Goal: Complete application form: Complete application form

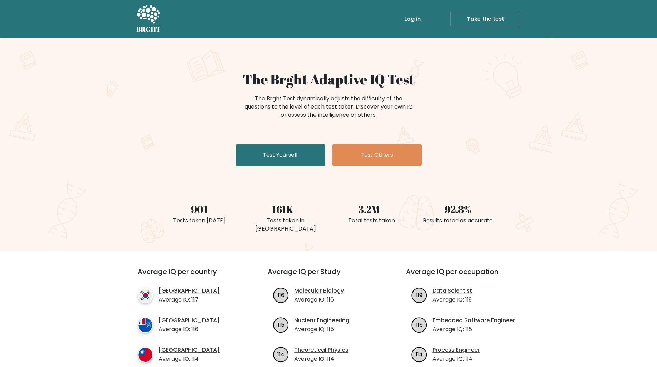
click at [484, 15] on link "Take the test" at bounding box center [485, 19] width 71 height 14
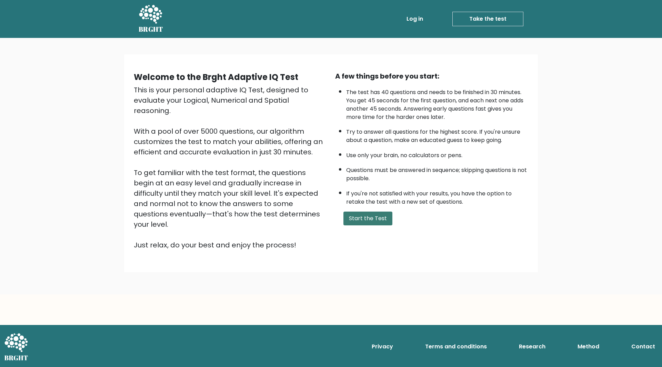
click at [375, 212] on button "Start the Test" at bounding box center [367, 219] width 49 height 14
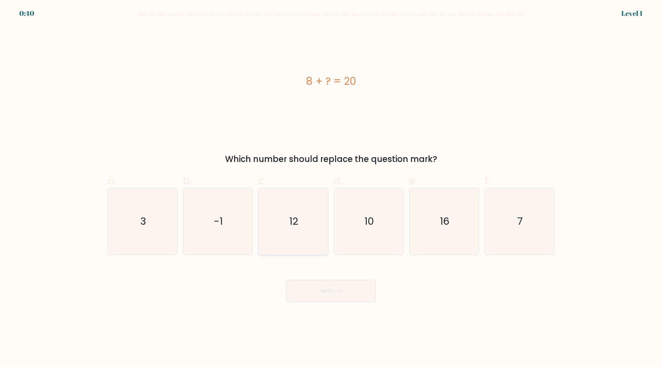
click at [294, 212] on icon "12" at bounding box center [293, 221] width 67 height 67
click at [331, 188] on input "c. 12" at bounding box center [331, 186] width 0 height 4
radio input "true"
click at [319, 298] on button "Next" at bounding box center [331, 291] width 90 height 22
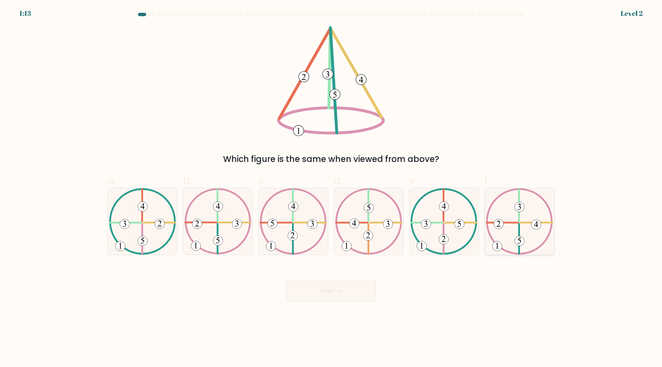
click at [516, 227] on icon at bounding box center [519, 221] width 67 height 67
click at [331, 188] on input "f." at bounding box center [331, 186] width 0 height 4
radio input "true"
click at [336, 277] on div "Next" at bounding box center [330, 282] width 455 height 39
click at [330, 292] on button "Next" at bounding box center [331, 291] width 90 height 22
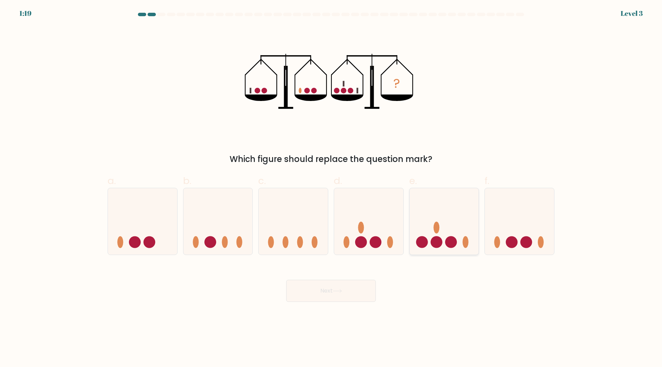
click at [442, 235] on icon at bounding box center [443, 221] width 69 height 57
click at [331, 188] on input "e." at bounding box center [331, 186] width 0 height 4
radio input "true"
click at [349, 295] on button "Next" at bounding box center [331, 291] width 90 height 22
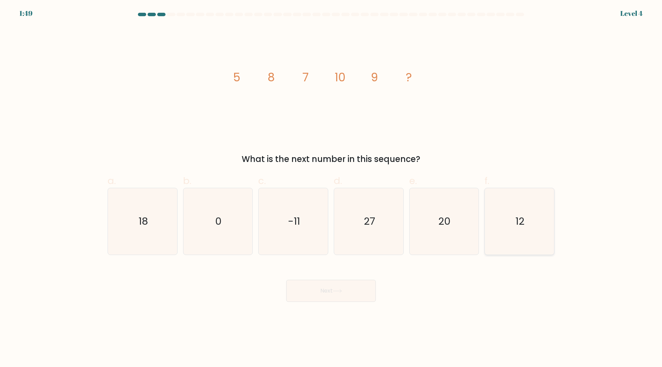
click at [516, 220] on text "12" at bounding box center [520, 221] width 9 height 14
click at [331, 188] on input "f. 12" at bounding box center [331, 186] width 0 height 4
radio input "true"
click at [350, 295] on button "Next" at bounding box center [331, 291] width 90 height 22
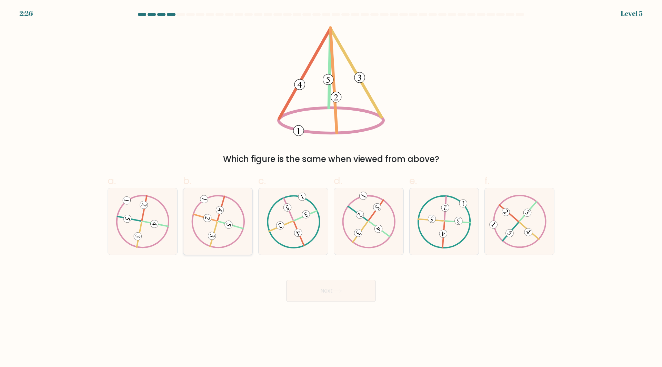
click at [216, 235] on icon at bounding box center [218, 221] width 54 height 53
click at [331, 188] on input "b." at bounding box center [331, 186] width 0 height 4
radio input "true"
click at [322, 286] on button "Next" at bounding box center [331, 291] width 90 height 22
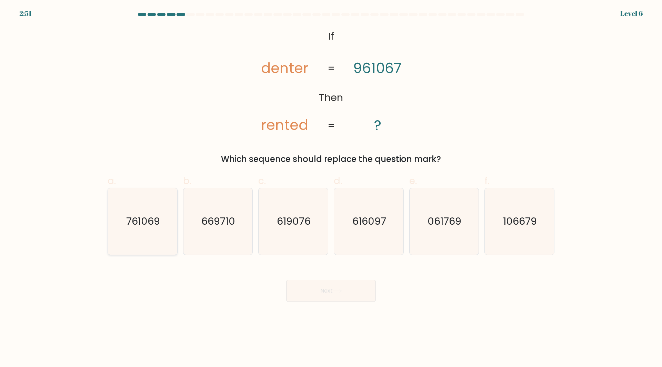
click at [134, 230] on icon "761069" at bounding box center [142, 221] width 67 height 67
click at [331, 188] on input "a. 761069" at bounding box center [331, 186] width 0 height 4
radio input "true"
click at [313, 292] on button "Next" at bounding box center [331, 291] width 90 height 22
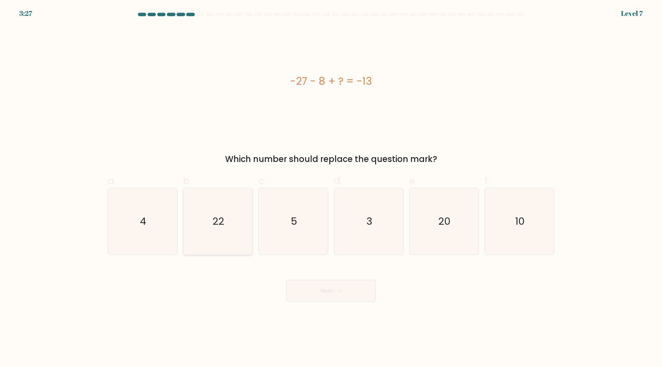
click at [220, 220] on text "22" at bounding box center [219, 221] width 12 height 14
click at [331, 188] on input "b. 22" at bounding box center [331, 186] width 0 height 4
radio input "true"
click at [330, 291] on button "Next" at bounding box center [331, 291] width 90 height 22
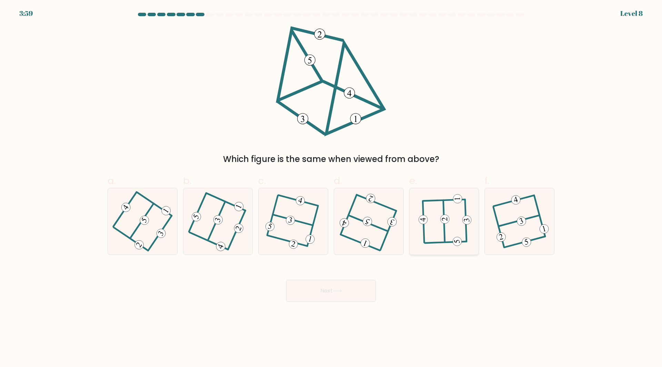
click at [452, 201] on icon at bounding box center [444, 221] width 52 height 53
click at [331, 188] on input "e." at bounding box center [331, 186] width 0 height 4
radio input "true"
click at [328, 290] on button "Next" at bounding box center [331, 291] width 90 height 22
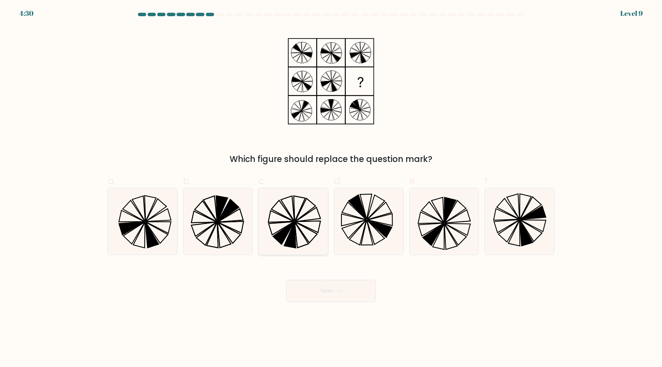
click at [289, 236] on icon at bounding box center [289, 235] width 11 height 26
click at [331, 188] on input "c." at bounding box center [331, 186] width 0 height 4
radio input "true"
click at [317, 292] on button "Next" at bounding box center [331, 291] width 90 height 22
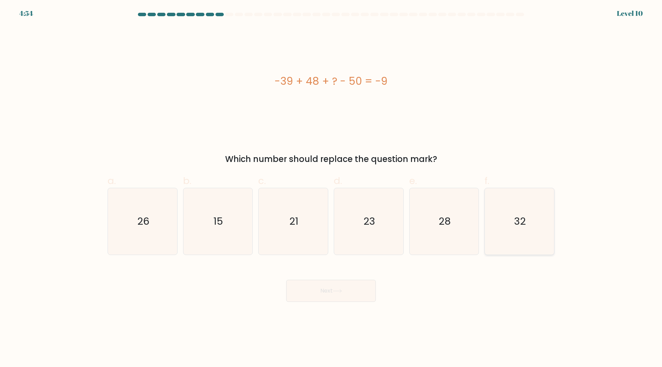
click at [528, 232] on icon "32" at bounding box center [519, 221] width 67 height 67
click at [331, 188] on input "f. 32" at bounding box center [331, 186] width 0 height 4
radio input "true"
drag, startPoint x: 343, startPoint y: 292, endPoint x: 280, endPoint y: 294, distance: 62.4
drag, startPoint x: 280, startPoint y: 294, endPoint x: 259, endPoint y: 300, distance: 21.7
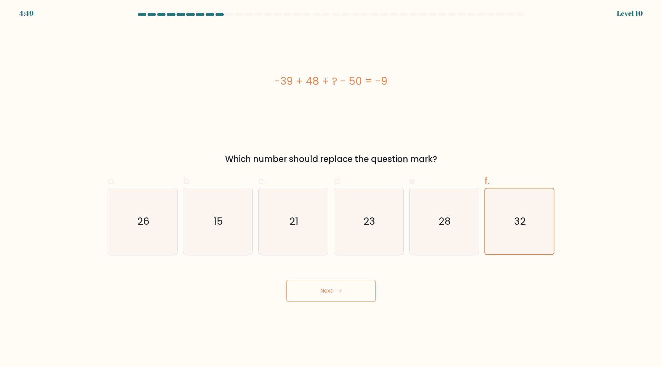
drag, startPoint x: 259, startPoint y: 300, endPoint x: 231, endPoint y: 275, distance: 37.4
click at [231, 275] on div "Next" at bounding box center [330, 282] width 455 height 39
click at [316, 290] on button "Next" at bounding box center [331, 291] width 90 height 22
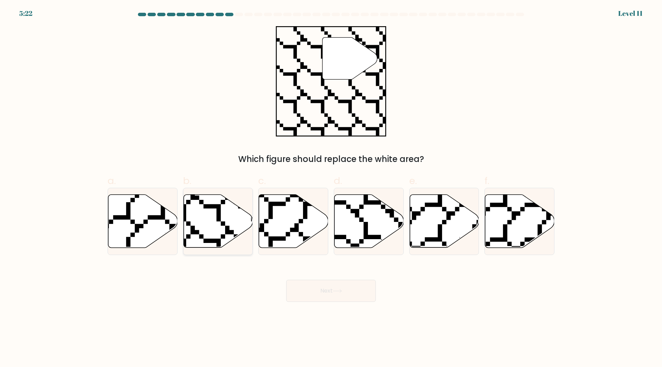
click at [214, 231] on icon at bounding box center [217, 221] width 69 height 53
click at [331, 188] on input "b." at bounding box center [331, 186] width 0 height 4
radio input "true"
click at [307, 285] on button "Next" at bounding box center [331, 291] width 90 height 22
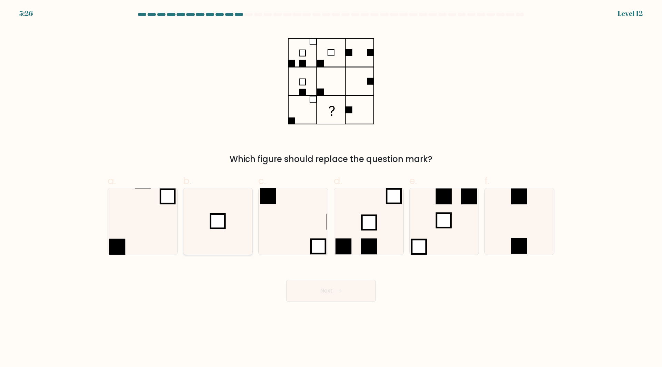
click at [203, 221] on icon at bounding box center [217, 221] width 67 height 67
click at [331, 188] on input "b." at bounding box center [331, 186] width 0 height 4
radio input "true"
click at [318, 290] on button "Next" at bounding box center [331, 291] width 90 height 22
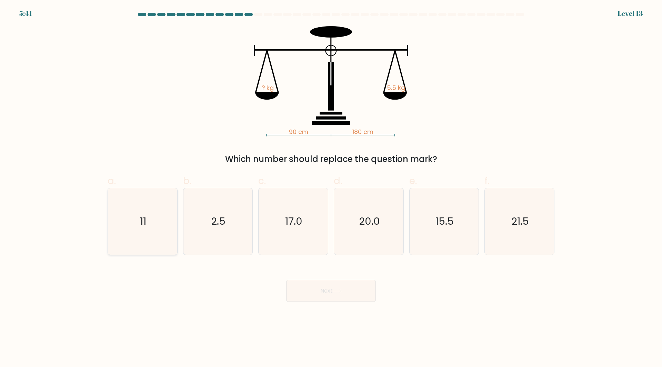
click at [148, 233] on icon "11" at bounding box center [142, 221] width 67 height 67
click at [331, 188] on input "a. 11" at bounding box center [331, 186] width 0 height 4
radio input "true"
click at [310, 286] on button "Next" at bounding box center [331, 291] width 90 height 22
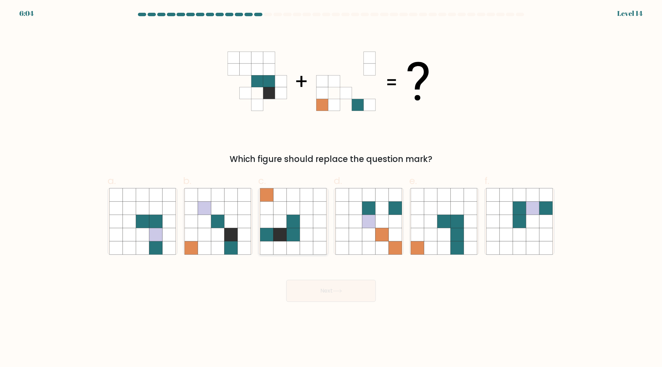
click at [287, 226] on icon at bounding box center [292, 221] width 13 height 13
click at [331, 188] on input "c." at bounding box center [331, 186] width 0 height 4
radio input "true"
click at [326, 292] on button "Next" at bounding box center [331, 291] width 90 height 22
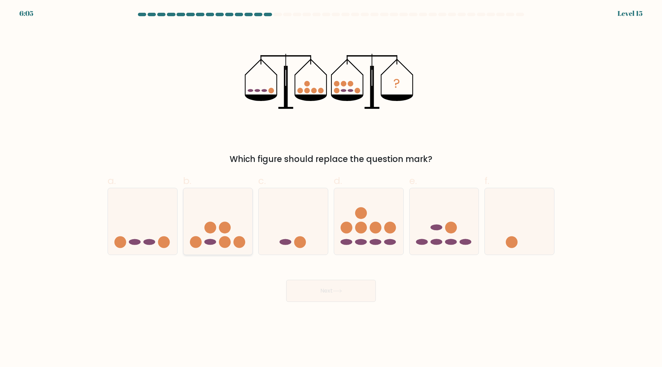
click at [230, 239] on icon at bounding box center [217, 221] width 69 height 57
click at [331, 188] on input "b." at bounding box center [331, 186] width 0 height 4
radio input "true"
click at [314, 291] on button "Next" at bounding box center [331, 291] width 90 height 22
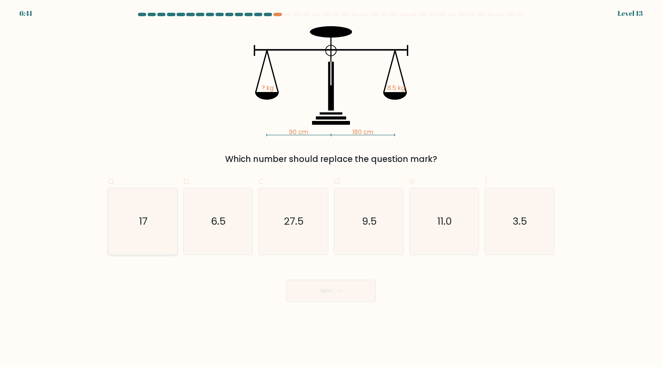
click at [156, 240] on icon "17" at bounding box center [142, 221] width 67 height 67
click at [331, 188] on input "a. 17" at bounding box center [331, 186] width 0 height 4
radio input "true"
click at [314, 287] on button "Next" at bounding box center [331, 291] width 90 height 22
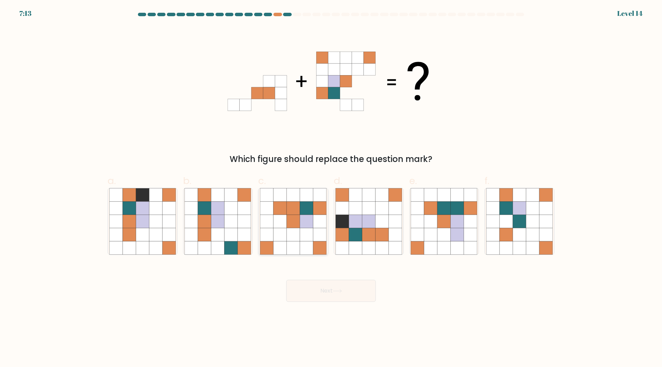
click at [283, 231] on icon at bounding box center [279, 234] width 13 height 13
click at [331, 188] on input "c." at bounding box center [331, 186] width 0 height 4
radio input "true"
click at [312, 295] on button "Next" at bounding box center [331, 291] width 90 height 22
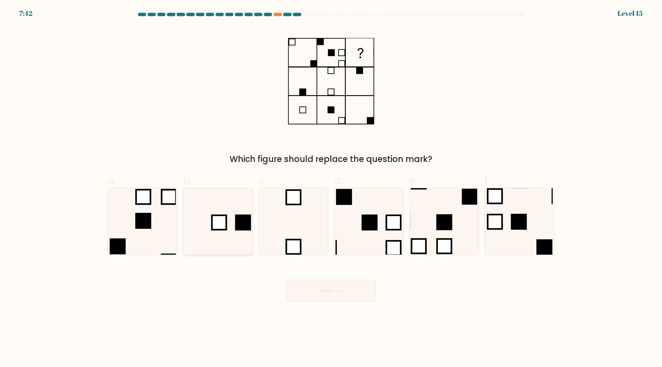
click at [221, 230] on rect at bounding box center [219, 222] width 14 height 14
click at [331, 188] on input "b." at bounding box center [331, 186] width 0 height 4
radio input "true"
click at [332, 294] on button "Next" at bounding box center [331, 291] width 90 height 22
click at [346, 284] on button "Next" at bounding box center [331, 291] width 90 height 22
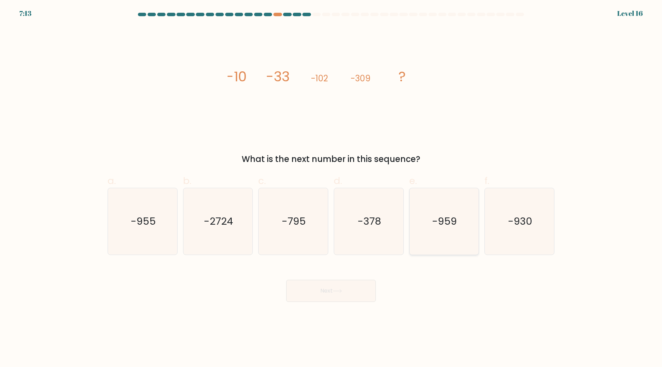
click at [439, 232] on icon "-959" at bounding box center [444, 221] width 67 height 67
click at [331, 188] on input "e. -959" at bounding box center [331, 186] width 0 height 4
radio input "true"
click at [347, 291] on button "Next" at bounding box center [331, 291] width 90 height 22
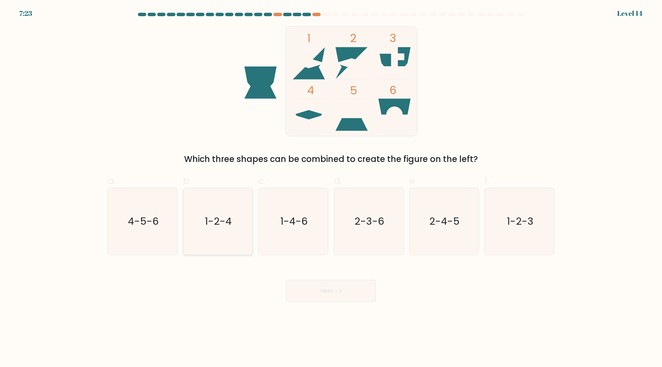
click at [224, 222] on text "1-2-4" at bounding box center [218, 221] width 27 height 14
click at [331, 188] on input "b. 1-2-4" at bounding box center [331, 186] width 0 height 4
radio input "true"
click at [311, 285] on button "Next" at bounding box center [331, 291] width 90 height 22
click at [308, 286] on button "Next" at bounding box center [331, 291] width 90 height 22
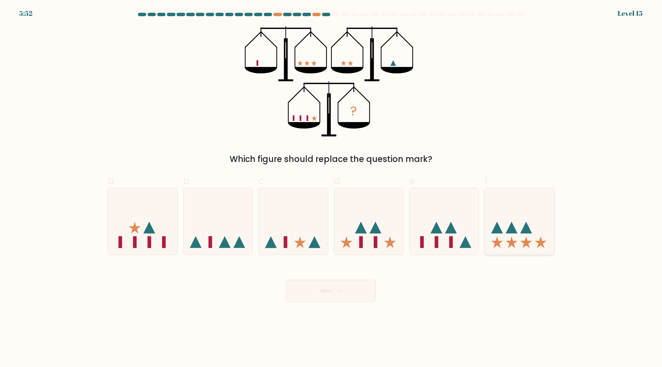
click at [529, 219] on icon at bounding box center [519, 221] width 69 height 57
click at [331, 188] on input "f." at bounding box center [331, 186] width 0 height 4
radio input "true"
click at [342, 290] on icon at bounding box center [337, 291] width 9 height 4
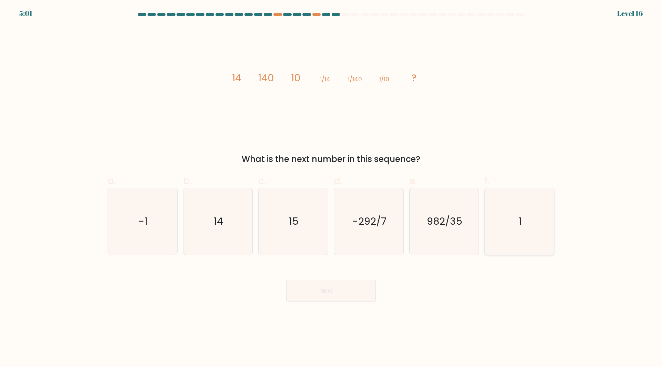
click at [526, 230] on icon "1" at bounding box center [519, 221] width 67 height 67
click at [331, 188] on input "f. 1" at bounding box center [331, 186] width 0 height 4
radio input "true"
click at [323, 293] on button "Next" at bounding box center [331, 291] width 90 height 22
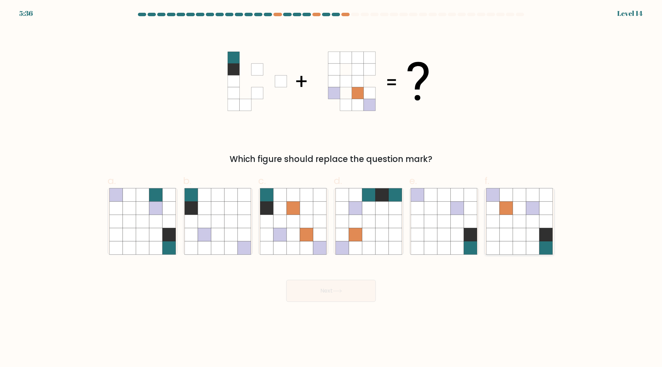
click at [530, 228] on icon at bounding box center [532, 234] width 13 height 13
click at [331, 188] on input "f." at bounding box center [331, 186] width 0 height 4
radio input "true"
click at [350, 293] on button "Next" at bounding box center [331, 291] width 90 height 22
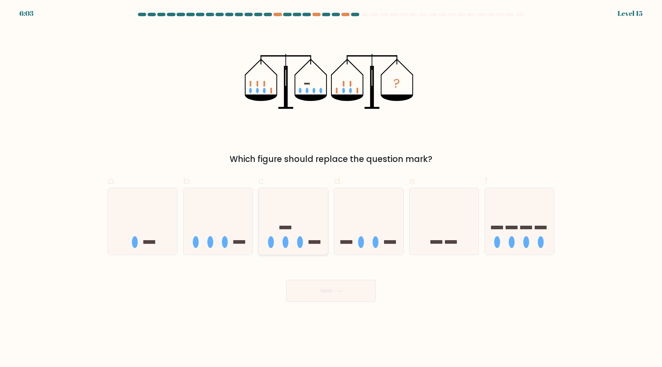
click at [298, 246] on ellipse at bounding box center [300, 242] width 6 height 12
click at [331, 188] on input "c." at bounding box center [331, 186] width 0 height 4
radio input "true"
click at [328, 297] on button "Next" at bounding box center [331, 291] width 90 height 22
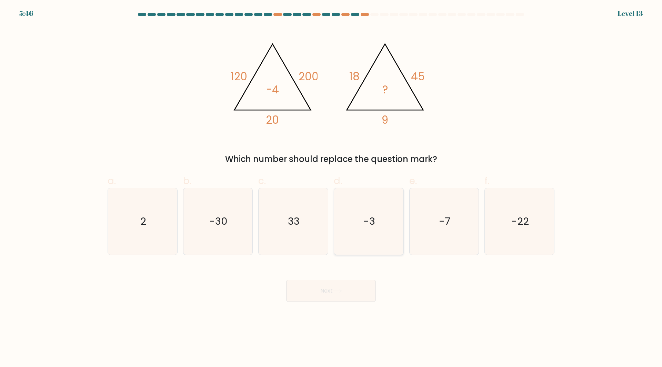
click at [368, 224] on text "-3" at bounding box center [369, 221] width 12 height 14
click at [331, 188] on input "d. -3" at bounding box center [331, 186] width 0 height 4
radio input "true"
click at [343, 295] on button "Next" at bounding box center [331, 291] width 90 height 22
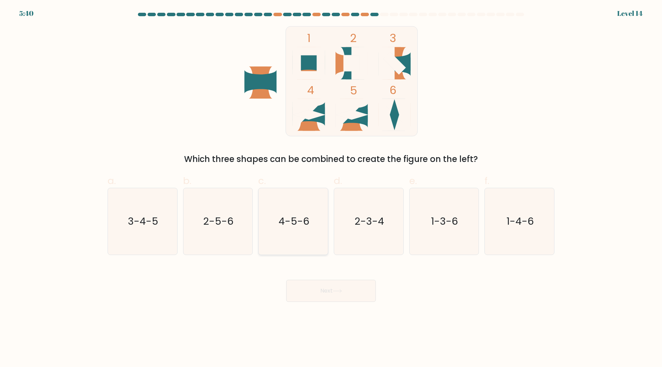
click at [282, 233] on icon "4-5-6" at bounding box center [293, 221] width 67 height 67
click at [331, 188] on input "c. 4-5-6" at bounding box center [331, 186] width 0 height 4
radio input "true"
click at [323, 294] on button "Next" at bounding box center [331, 291] width 90 height 22
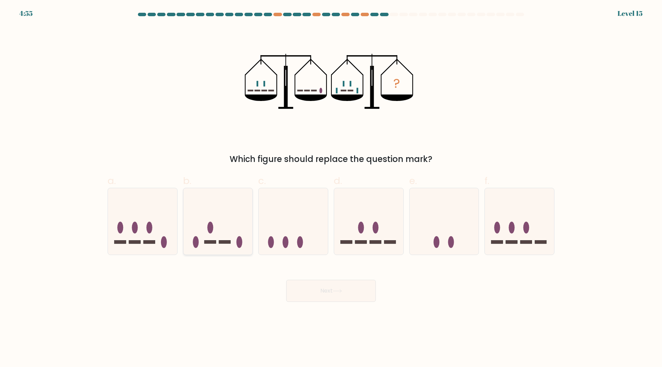
click at [245, 230] on icon at bounding box center [217, 221] width 69 height 57
click at [331, 188] on input "b." at bounding box center [331, 186] width 0 height 4
radio input "true"
click at [323, 291] on button "Next" at bounding box center [331, 291] width 90 height 22
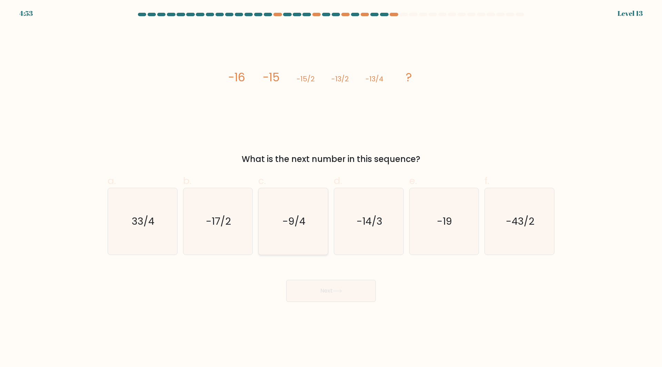
click at [301, 220] on text "-9/4" at bounding box center [293, 221] width 23 height 14
click at [331, 188] on input "c. -9/4" at bounding box center [331, 186] width 0 height 4
radio input "true"
click at [334, 288] on button "Next" at bounding box center [331, 291] width 90 height 22
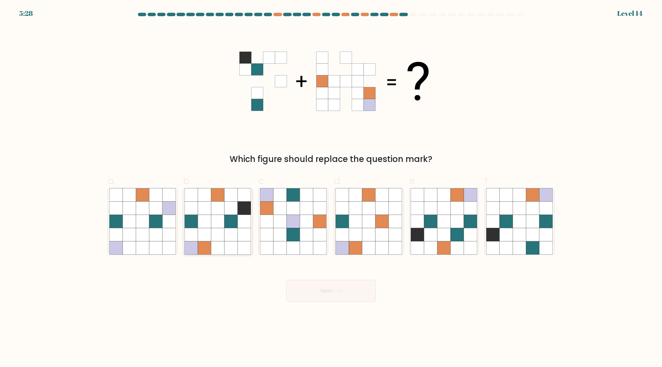
click at [213, 214] on icon at bounding box center [217, 208] width 13 height 13
click at [331, 188] on input "b." at bounding box center [331, 186] width 0 height 4
radio input "true"
click at [330, 292] on button "Next" at bounding box center [331, 291] width 90 height 22
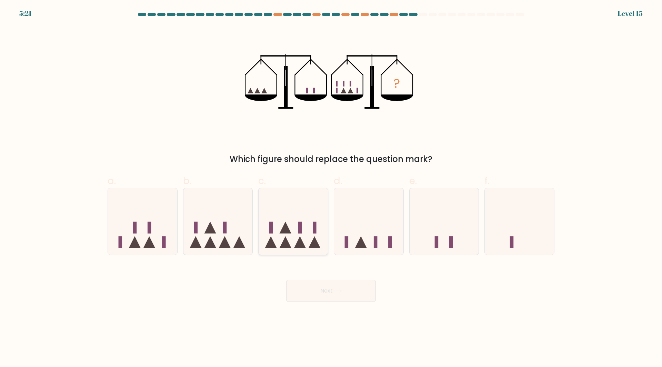
click at [301, 220] on icon at bounding box center [293, 221] width 69 height 57
click at [331, 188] on input "c." at bounding box center [331, 186] width 0 height 4
radio input "true"
click at [334, 289] on button "Next" at bounding box center [331, 291] width 90 height 22
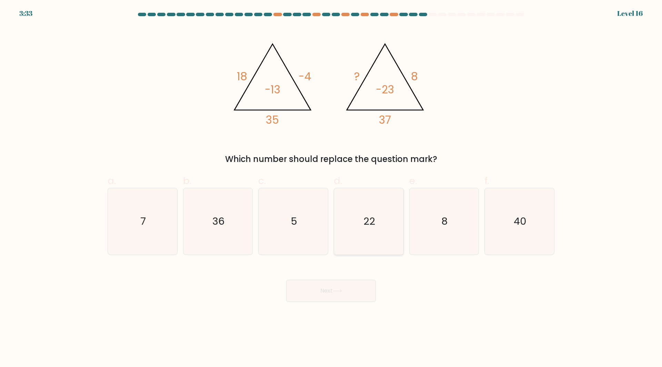
click at [370, 239] on icon "22" at bounding box center [368, 221] width 67 height 67
click at [331, 188] on input "d. 22" at bounding box center [331, 186] width 0 height 4
radio input "true"
click at [339, 287] on button "Next" at bounding box center [331, 291] width 90 height 22
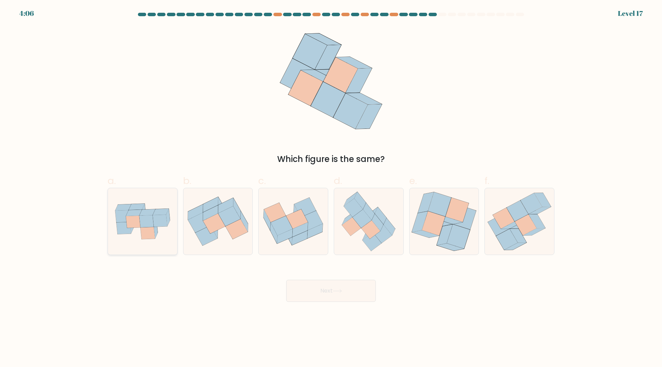
click at [115, 230] on icon at bounding box center [142, 221] width 69 height 49
click at [331, 188] on input "a." at bounding box center [331, 186] width 0 height 4
radio input "true"
click at [338, 290] on icon at bounding box center [337, 291] width 9 height 4
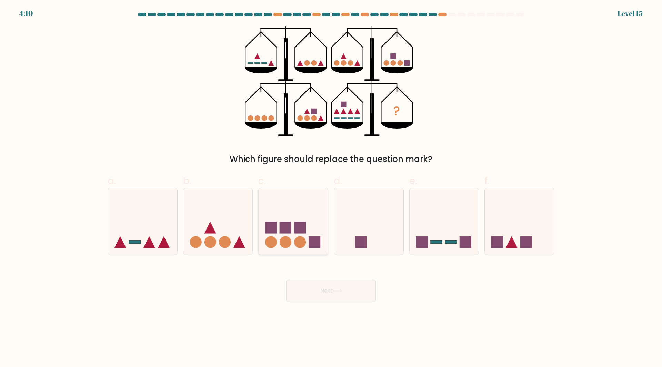
click at [299, 226] on rect at bounding box center [300, 228] width 12 height 12
click at [331, 188] on input "c." at bounding box center [331, 186] width 0 height 4
radio input "true"
click at [356, 285] on button "Next" at bounding box center [331, 291] width 90 height 22
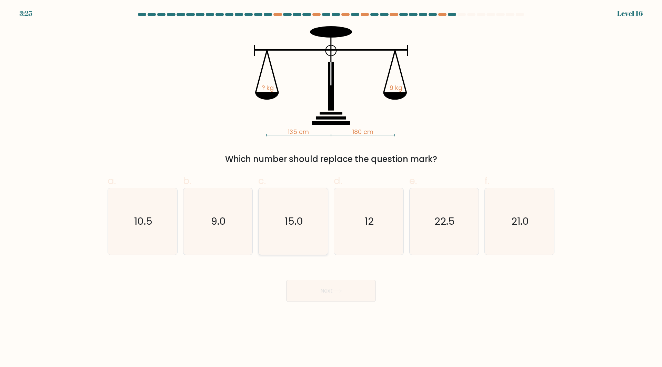
click at [303, 242] on icon "15.0" at bounding box center [293, 221] width 67 height 67
click at [331, 188] on input "c. 15.0" at bounding box center [331, 186] width 0 height 4
radio input "true"
click at [332, 293] on button "Next" at bounding box center [331, 291] width 90 height 22
click at [338, 288] on button "Next" at bounding box center [331, 291] width 90 height 22
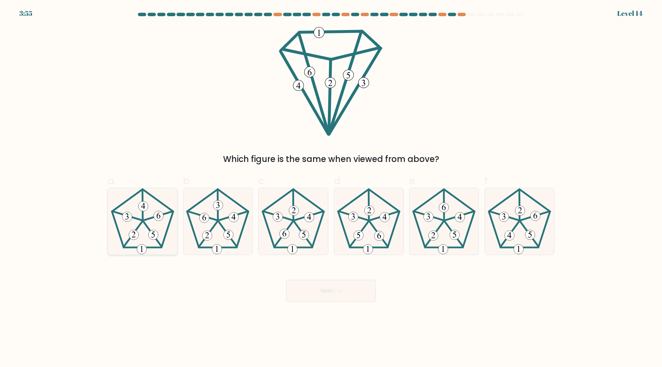
click at [138, 241] on icon at bounding box center [142, 221] width 67 height 67
click at [331, 188] on input "a." at bounding box center [331, 186] width 0 height 4
radio input "true"
click at [326, 289] on button "Next" at bounding box center [331, 291] width 90 height 22
click at [344, 286] on button "Next" at bounding box center [331, 291] width 90 height 22
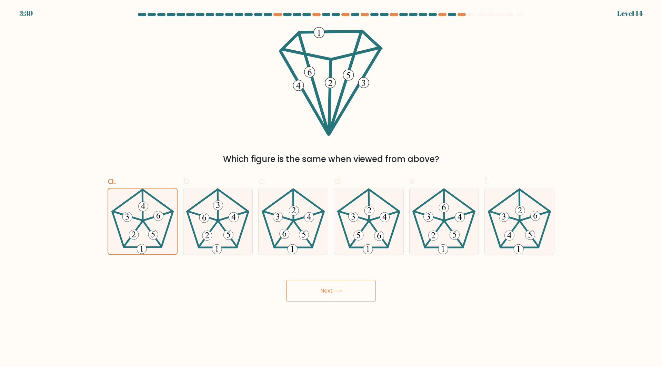
click at [344, 293] on button "Next" at bounding box center [331, 291] width 90 height 22
click at [359, 264] on div "Next" at bounding box center [330, 282] width 455 height 39
click at [307, 294] on button "Next" at bounding box center [331, 291] width 90 height 22
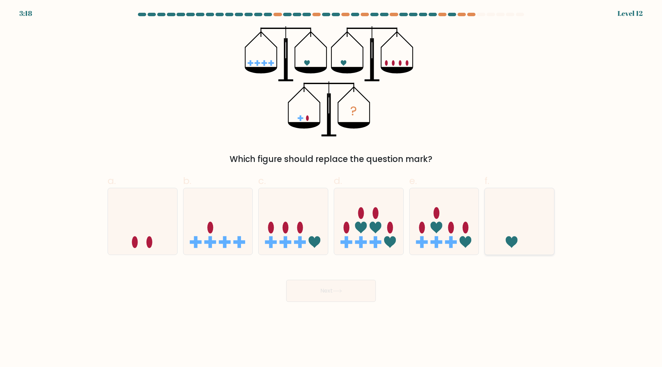
click at [527, 220] on icon at bounding box center [519, 221] width 69 height 57
click at [331, 188] on input "f." at bounding box center [331, 186] width 0 height 4
radio input "true"
click at [345, 290] on button "Next" at bounding box center [331, 291] width 90 height 22
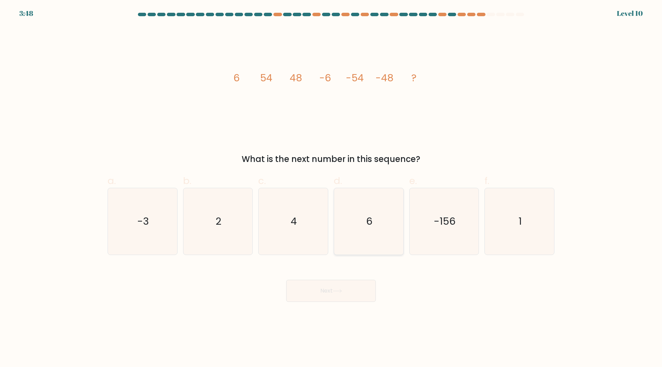
click at [376, 226] on icon "6" at bounding box center [368, 221] width 67 height 67
click at [331, 188] on input "d. 6" at bounding box center [331, 186] width 0 height 4
radio input "true"
click at [353, 291] on button "Next" at bounding box center [331, 291] width 90 height 22
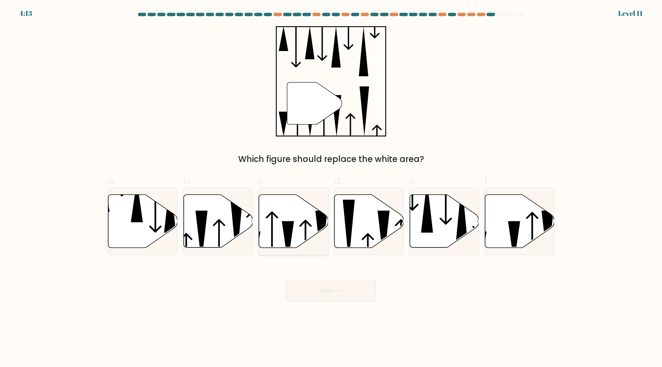
click at [268, 227] on icon at bounding box center [293, 221] width 69 height 53
click at [331, 188] on input "c." at bounding box center [331, 186] width 0 height 4
radio input "true"
click at [332, 292] on button "Next" at bounding box center [331, 291] width 90 height 22
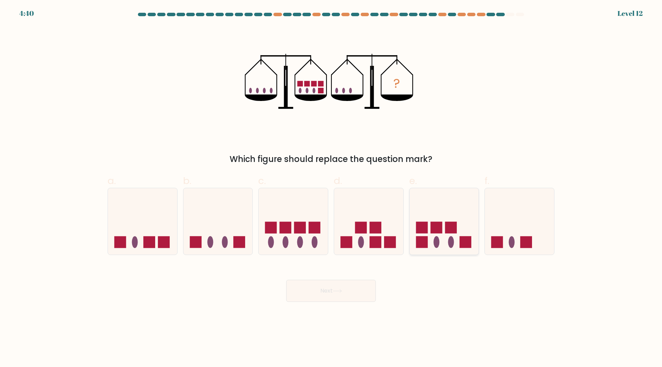
click at [439, 250] on div at bounding box center [444, 221] width 70 height 67
click at [331, 188] on input "e." at bounding box center [331, 186] width 0 height 4
radio input "true"
click at [357, 293] on button "Next" at bounding box center [331, 291] width 90 height 22
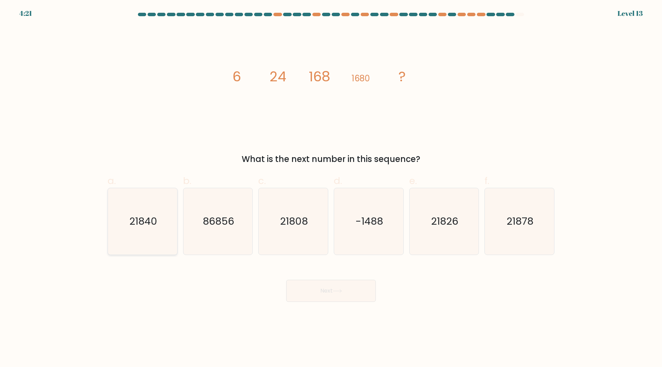
click at [143, 220] on text "21840" at bounding box center [143, 221] width 28 height 14
click at [331, 188] on input "a. 21840" at bounding box center [331, 186] width 0 height 4
radio input "true"
click at [354, 298] on button "Next" at bounding box center [331, 291] width 90 height 22
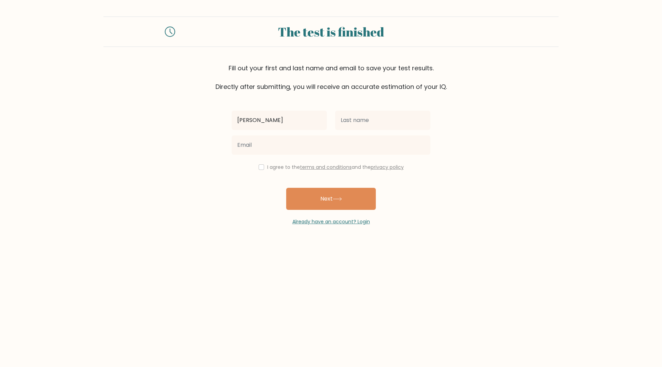
type input "Andhika"
type input "Samudra"
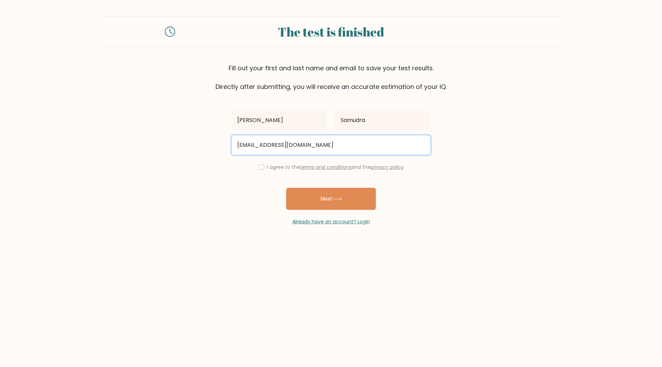
type input "andhikasamudrawibawa@gmail.com"
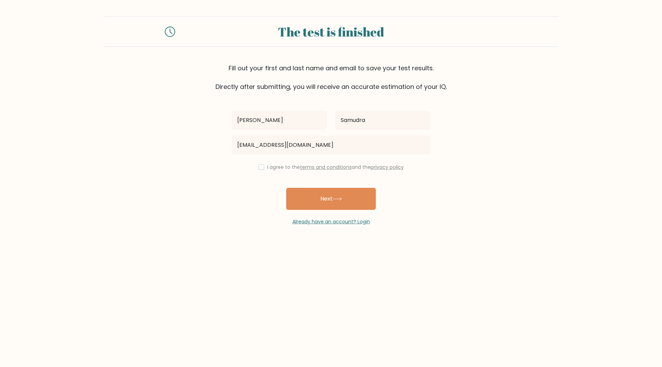
click at [276, 166] on label "I agree to the terms and conditions and the privacy policy" at bounding box center [335, 167] width 136 height 7
click at [255, 164] on div "I agree to the terms and conditions and the privacy policy" at bounding box center [330, 167] width 207 height 8
click at [259, 166] on input "checkbox" at bounding box center [262, 167] width 6 height 6
checkbox input "true"
click at [302, 194] on button "Next" at bounding box center [331, 199] width 90 height 22
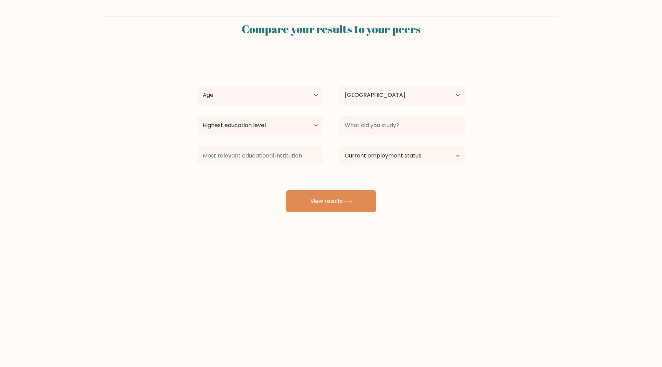
select select "ID"
click at [282, 101] on select "Age Under [DEMOGRAPHIC_DATA] [DEMOGRAPHIC_DATA] [DEMOGRAPHIC_DATA] [DEMOGRAPHIC…" at bounding box center [259, 94] width 125 height 19
select select "25_34"
click at [197, 85] on select "Age Under [DEMOGRAPHIC_DATA] [DEMOGRAPHIC_DATA] [DEMOGRAPHIC_DATA] [DEMOGRAPHIC…" at bounding box center [259, 94] width 125 height 19
click at [283, 125] on select "Highest education level No schooling Primary Lower Secondary Upper Secondary Oc…" at bounding box center [259, 125] width 125 height 19
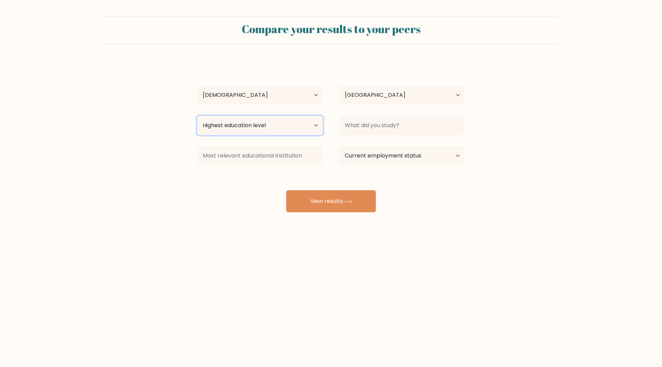
select select "masters_degree"
click at [197, 116] on select "Highest education level No schooling Primary Lower Secondary Upper Secondary Oc…" at bounding box center [259, 125] width 125 height 19
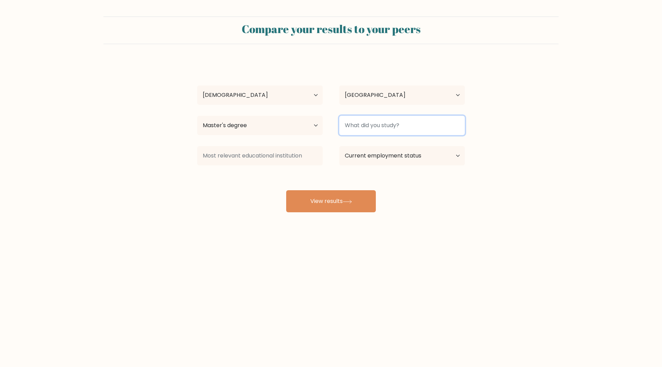
click at [400, 119] on input at bounding box center [401, 125] width 125 height 19
type input "Bina Nusantara University"
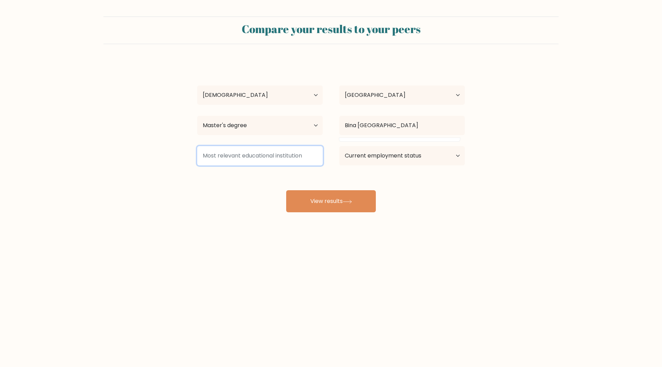
click at [298, 154] on input at bounding box center [259, 155] width 125 height 19
click at [361, 154] on select "Current employment status Employed Student Retired Other / prefer not to answer" at bounding box center [401, 155] width 125 height 19
select select "employed"
click at [339, 146] on select "Current employment status Employed Student Retired Other / prefer not to answer" at bounding box center [401, 155] width 125 height 19
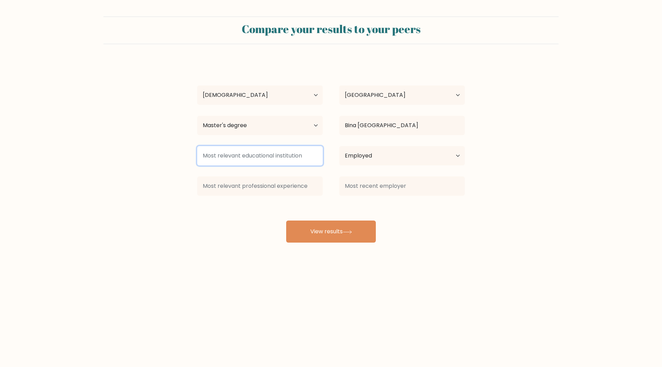
click at [293, 158] on input at bounding box center [259, 155] width 125 height 19
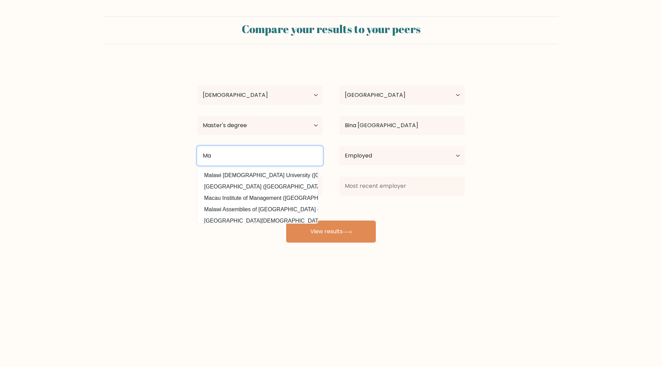
type input "M"
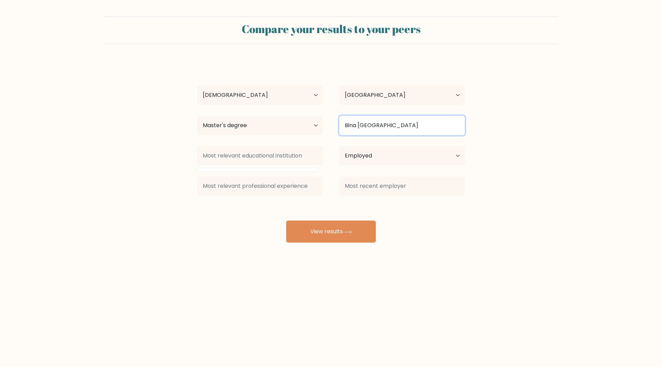
click at [378, 120] on input "Bina Nusantara University" at bounding box center [401, 125] width 125 height 19
type input "M"
type input "I"
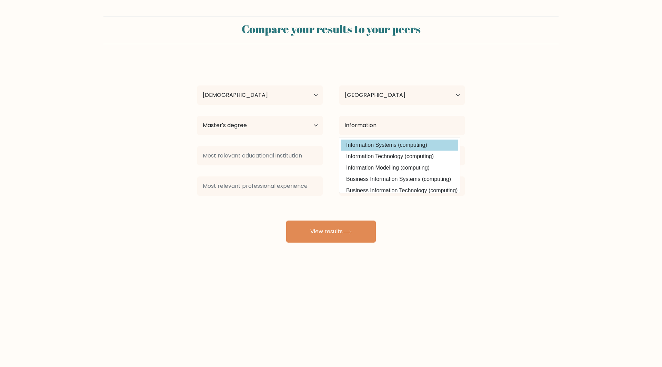
click at [395, 143] on option "Information Systems (computing)" at bounding box center [399, 145] width 117 height 11
type input "Information Systems"
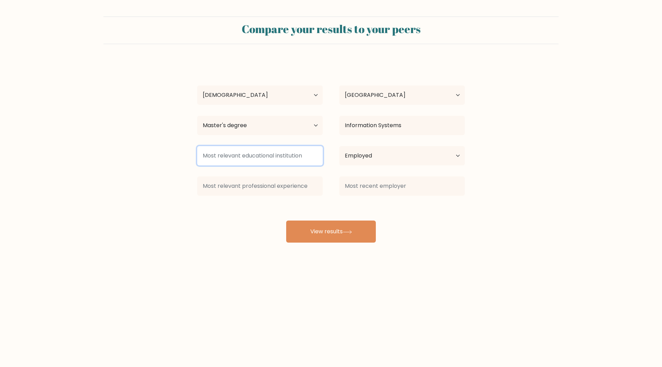
click at [291, 156] on input at bounding box center [259, 155] width 125 height 19
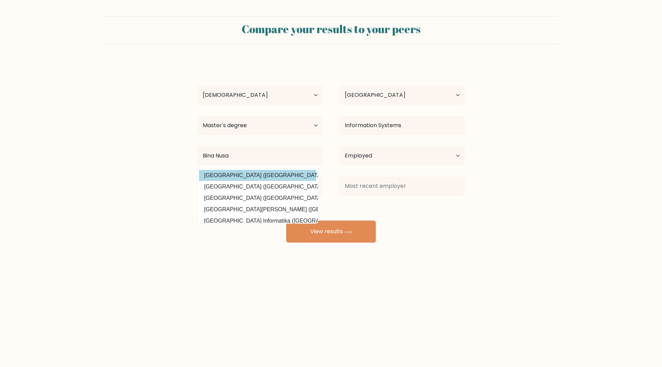
click at [281, 176] on option "Universitas Bina Nusantara (Indonesia)" at bounding box center [257, 175] width 117 height 11
type input "[GEOGRAPHIC_DATA]"
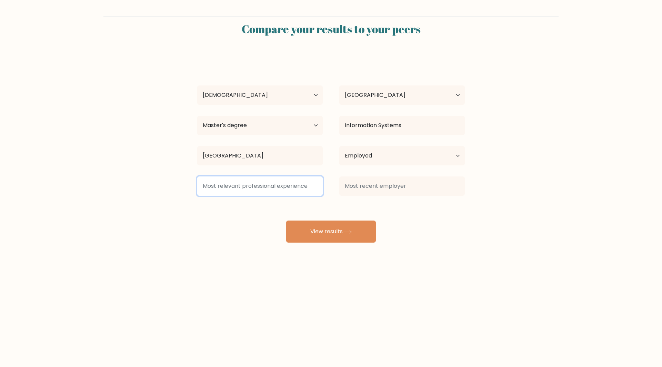
click at [269, 187] on input at bounding box center [259, 185] width 125 height 19
type input "S"
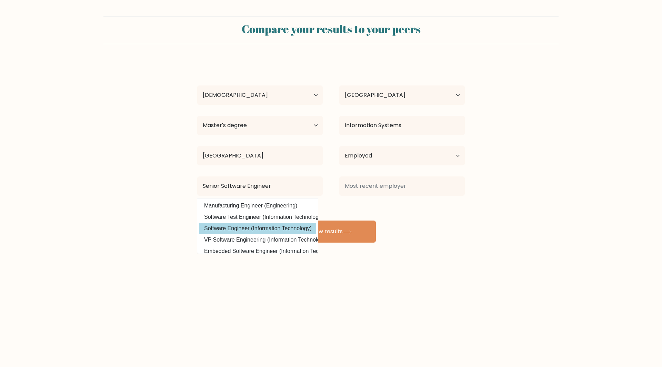
click at [270, 228] on option "Software Engineer (Information Technology)" at bounding box center [257, 228] width 117 height 11
type input "Software Engineer"
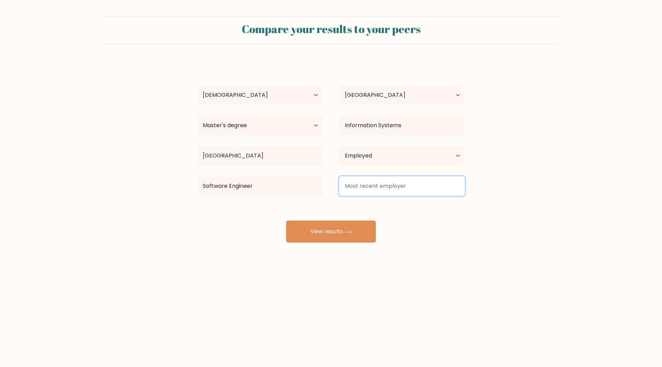
click at [399, 186] on input at bounding box center [401, 185] width 125 height 19
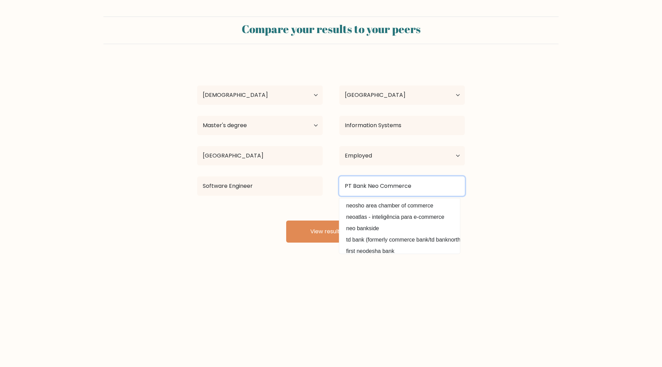
type input "PT Bank Neo Commerce"
click at [314, 213] on div "Andhika Samudra Age Under 18 years old 18-24 years old 25-34 years old 35-44 ye…" at bounding box center [331, 152] width 276 height 182
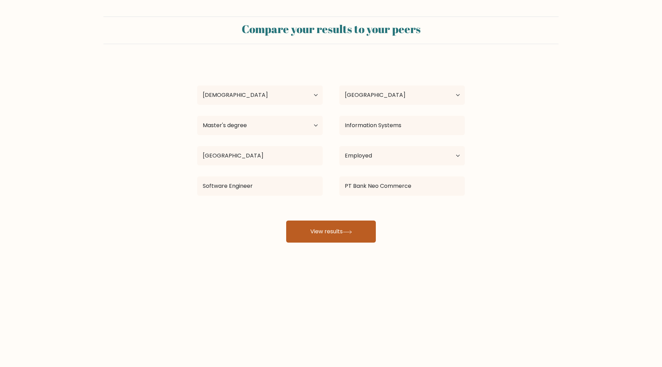
click at [331, 227] on button "View results" at bounding box center [331, 232] width 90 height 22
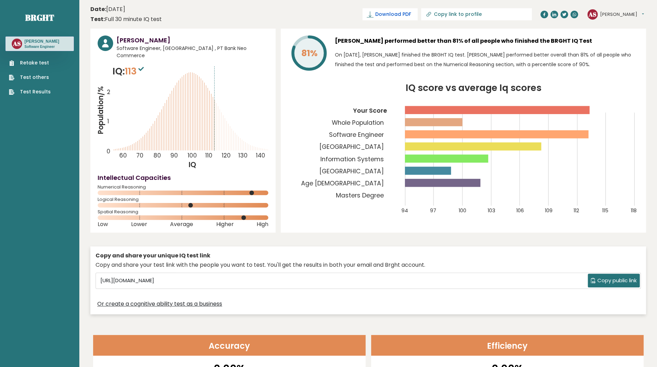
click at [417, 19] on link "Download PDF" at bounding box center [389, 14] width 55 height 12
click at [252, 275] on input "[URL][DOMAIN_NAME]" at bounding box center [343, 280] width 490 height 10
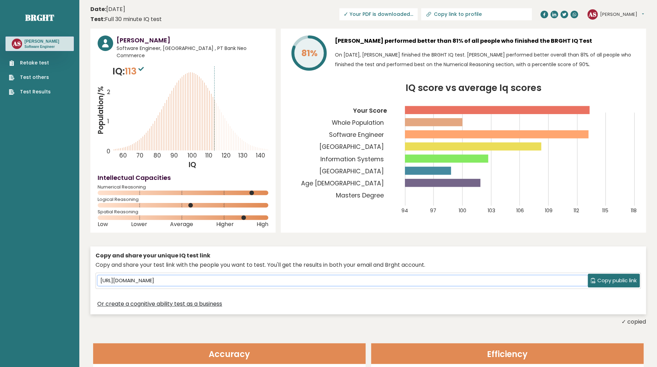
click at [252, 275] on input "[URL][DOMAIN_NAME]" at bounding box center [343, 280] width 490 height 10
click at [279, 292] on div "Copy and share your unique IQ test link Copy and share your test link with the …" at bounding box center [367, 280] width 555 height 68
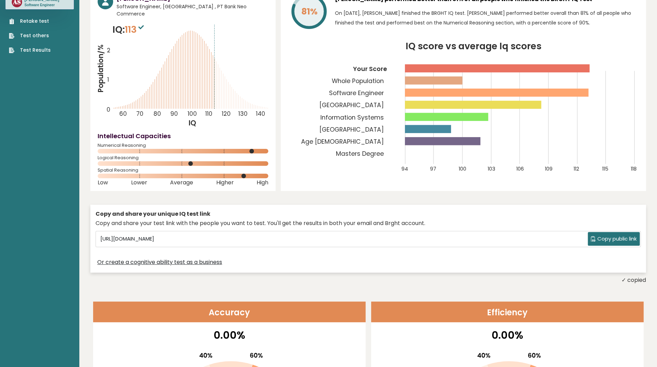
scroll to position [41, 0]
